Goal: Task Accomplishment & Management: Use online tool/utility

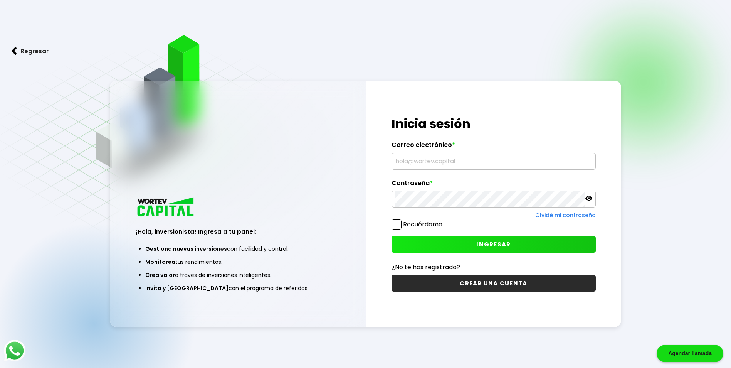
type input "[PERSON_NAME][EMAIL_ADDRESS][DOMAIN_NAME]"
click at [443, 241] on button "INGRESAR" at bounding box center [493, 244] width 204 height 17
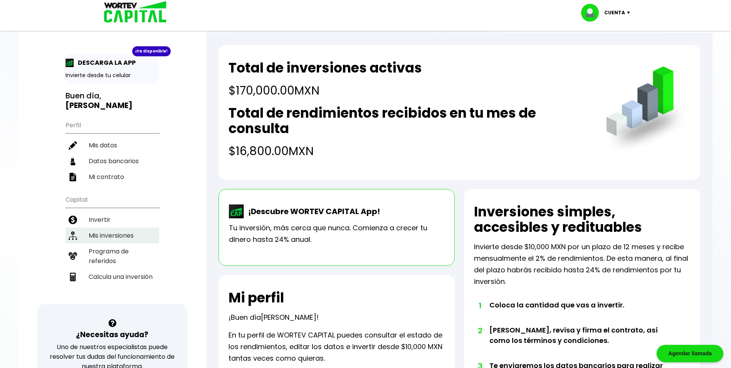
click at [124, 230] on li "Mis inversiones" at bounding box center [112, 235] width 94 height 16
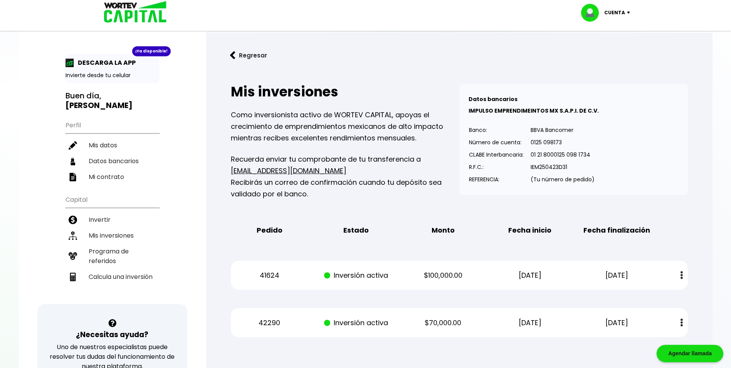
click at [682, 274] on img at bounding box center [681, 275] width 2 height 8
click at [643, 296] on link "Estado de cuenta" at bounding box center [631, 296] width 54 height 10
click at [642, 328] on p "[DATE]" at bounding box center [616, 323] width 73 height 12
click at [683, 322] on button at bounding box center [681, 322] width 11 height 17
click at [626, 343] on link "Estado de cuenta" at bounding box center [631, 343] width 54 height 10
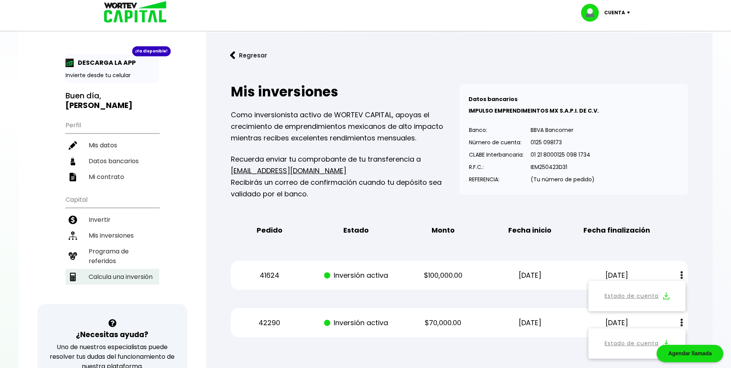
click at [109, 269] on li "Calcula una inversión" at bounding box center [112, 277] width 94 height 16
select select "1"
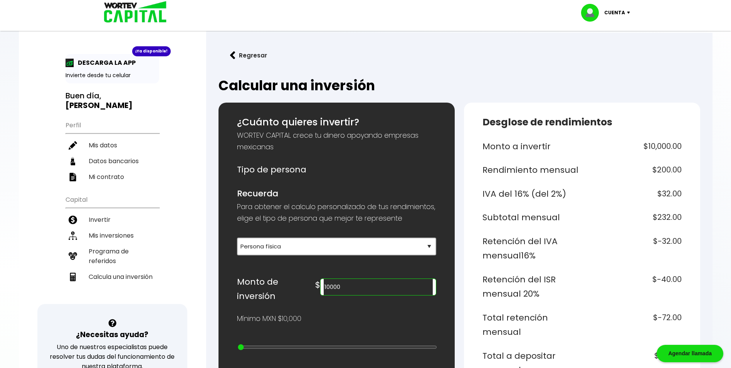
drag, startPoint x: 389, startPoint y: 297, endPoint x: 260, endPoint y: 285, distance: 130.3
click at [260, 288] on div "Monto de inversión $ 10000" at bounding box center [336, 288] width 199 height 29
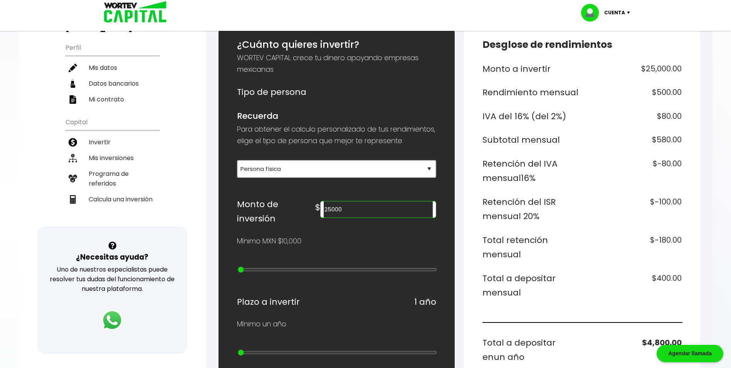
scroll to position [77, 0]
drag, startPoint x: 385, startPoint y: 225, endPoint x: 260, endPoint y: 219, distance: 124.9
click at [260, 219] on div "Monto de inversión $ 25000" at bounding box center [336, 211] width 199 height 29
type input "500000"
